Goal: Task Accomplishment & Management: Use online tool/utility

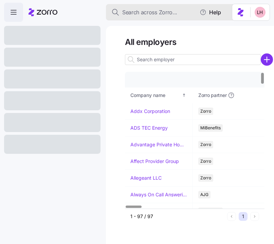
click at [145, 13] on span "Search across Zorro..." at bounding box center [149, 12] width 55 height 9
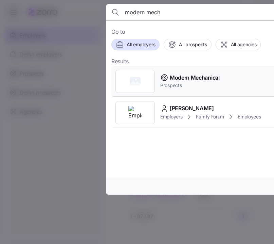
type input "modern mech"
click at [175, 74] on span "Modern Mechanical" at bounding box center [195, 77] width 50 height 9
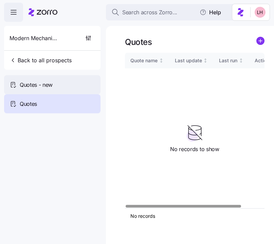
click at [55, 86] on div "Quotes - new" at bounding box center [52, 84] width 97 height 19
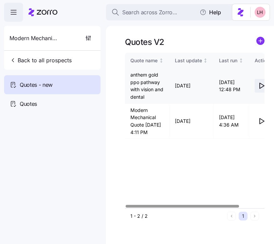
click at [263, 84] on icon "button" at bounding box center [262, 86] width 8 height 8
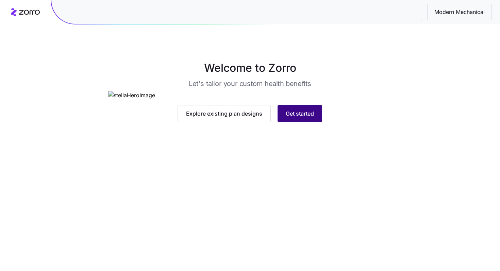
click at [306, 122] on button "Get started" at bounding box center [300, 113] width 45 height 17
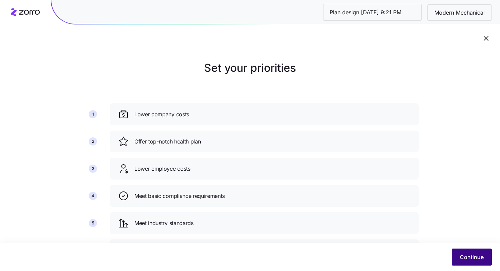
click at [462, 263] on button "Continue" at bounding box center [472, 257] width 40 height 17
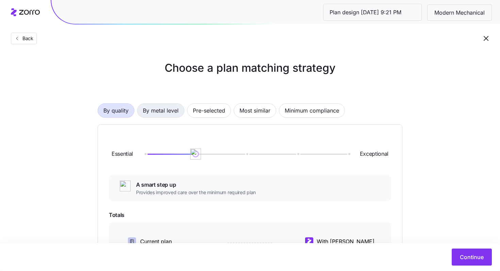
click at [180, 110] on button "By metal level" at bounding box center [160, 110] width 47 height 14
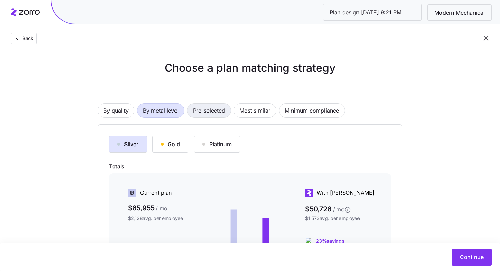
click at [217, 111] on span "Pre-selected" at bounding box center [209, 111] width 32 height 14
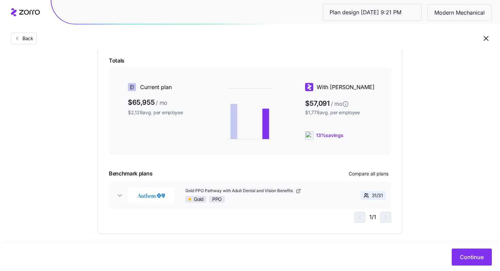
scroll to position [121, 0]
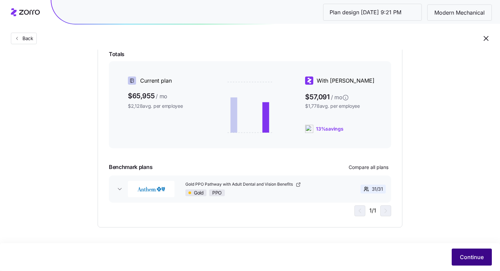
click at [466, 254] on span "Continue" at bounding box center [472, 257] width 24 height 8
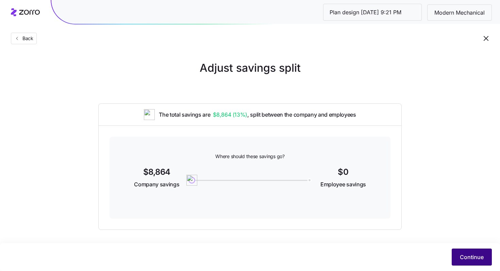
click at [464, 254] on span "Continue" at bounding box center [472, 257] width 24 height 8
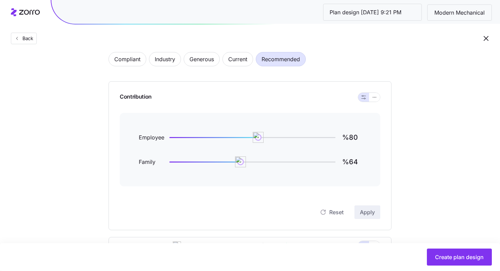
scroll to position [43, 0]
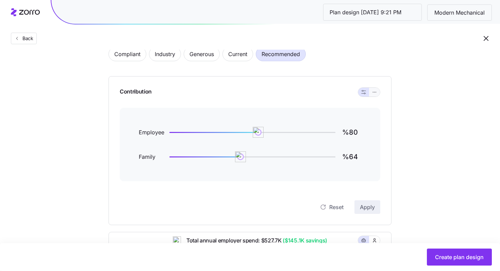
click at [372, 88] on button "button" at bounding box center [374, 92] width 11 height 9
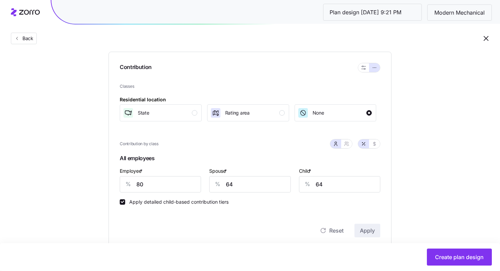
scroll to position [76, 0]
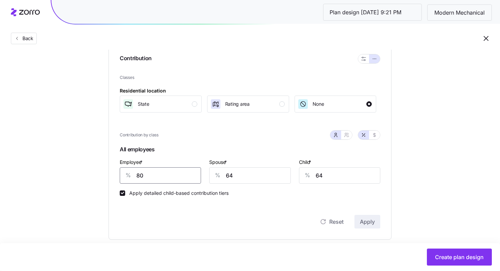
drag, startPoint x: 151, startPoint y: 177, endPoint x: 121, endPoint y: 175, distance: 29.3
click at [121, 175] on div "% 80" at bounding box center [160, 175] width 81 height 16
type input "85"
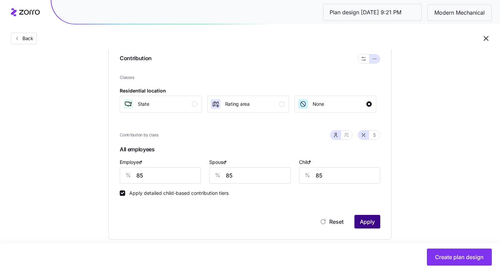
click at [360, 220] on span "Apply" at bounding box center [367, 222] width 15 height 8
click at [194, 106] on div "button" at bounding box center [194, 103] width 5 height 5
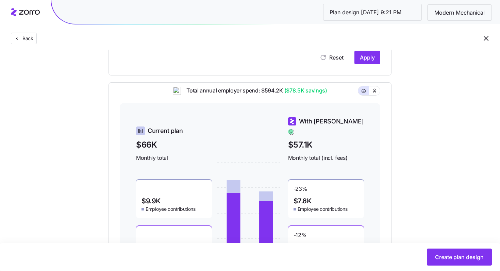
scroll to position [252, 0]
click at [370, 60] on span "Apply" at bounding box center [367, 58] width 15 height 8
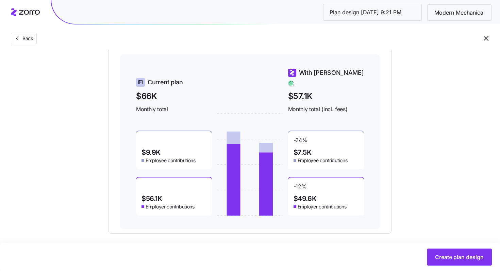
scroll to position [302, 0]
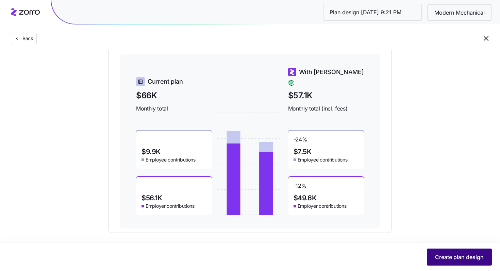
click at [458, 253] on button "Create plan design" at bounding box center [459, 257] width 65 height 17
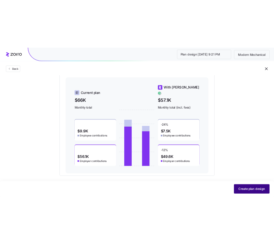
scroll to position [0, 0]
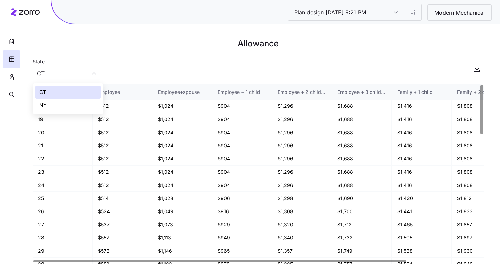
click at [100, 74] on input "CT" at bounding box center [68, 74] width 71 height 14
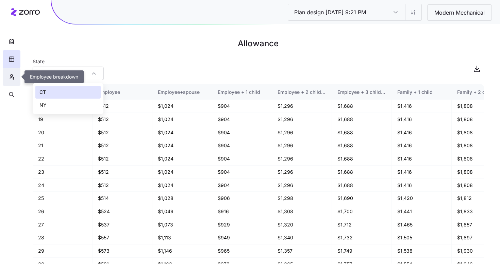
click at [12, 77] on icon "button" at bounding box center [12, 76] width 6 height 7
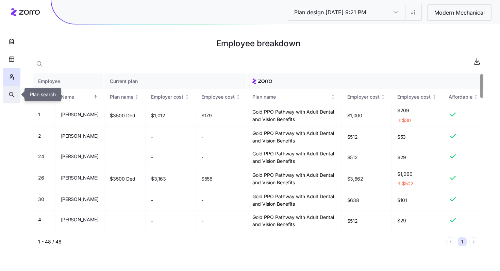
click at [14, 94] on icon "button" at bounding box center [12, 94] width 6 height 7
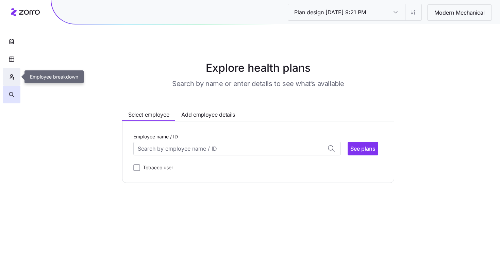
click at [9, 80] on icon "button" at bounding box center [12, 76] width 6 height 7
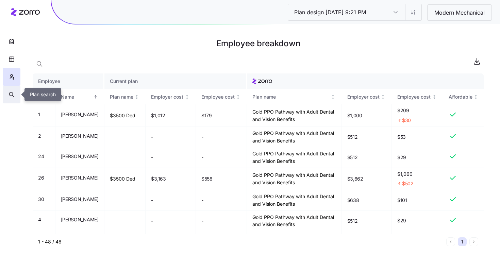
click at [10, 92] on icon "button" at bounding box center [12, 94] width 6 height 7
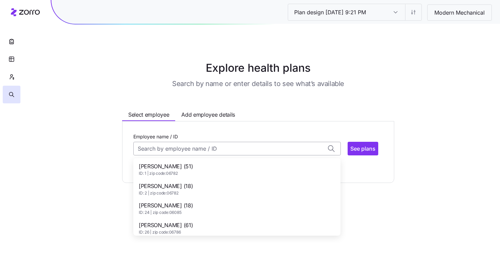
click at [179, 150] on input "Employee name / ID" at bounding box center [236, 149] width 207 height 14
click at [17, 79] on button "button" at bounding box center [12, 77] width 18 height 18
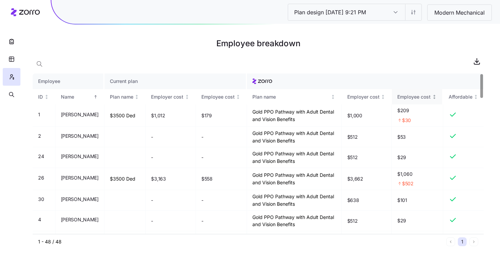
click at [402, 96] on div "Employee cost" at bounding box center [413, 96] width 33 height 7
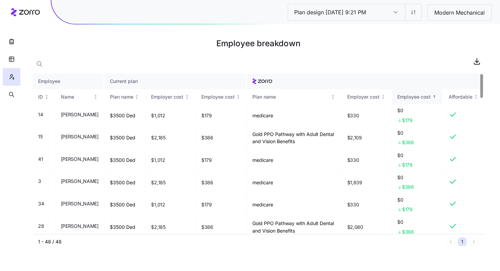
click at [402, 96] on div "Employee cost" at bounding box center [413, 96] width 33 height 7
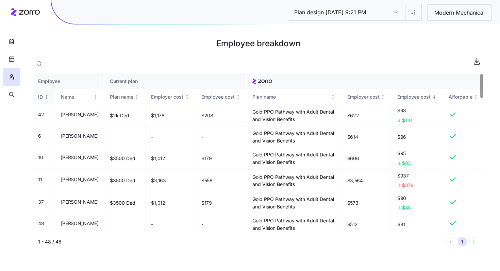
click at [38, 96] on div "ID" at bounding box center [40, 96] width 5 height 7
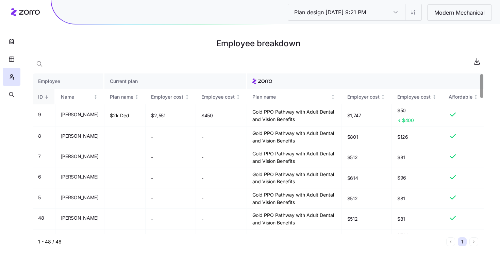
click at [38, 96] on div "ID" at bounding box center [40, 96] width 5 height 7
